Goal: Find specific page/section: Find specific page/section

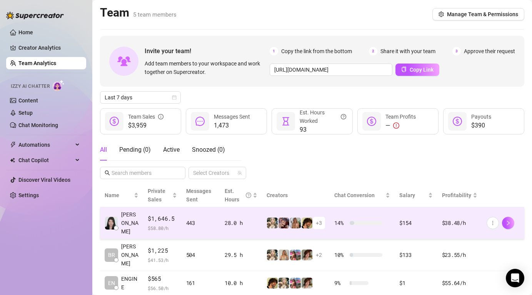
click at [186, 222] on div "443" at bounding box center [200, 223] width 29 height 8
